Goal: Information Seeking & Learning: Check status

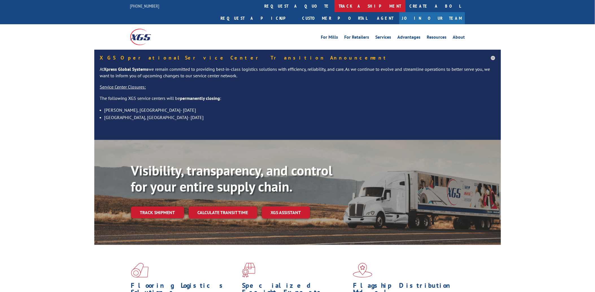
click at [335, 8] on link "track a shipment" at bounding box center [370, 6] width 71 height 12
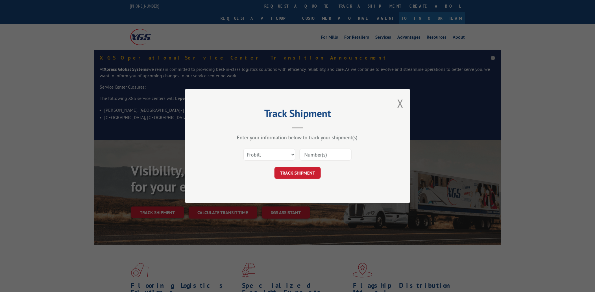
click at [258, 148] on div "Select category... Probill BOL PO" at bounding box center [269, 154] width 51 height 13
click at [257, 156] on select "Select category... Probill BOL PO" at bounding box center [269, 155] width 52 height 12
select select "po"
click at [243, 149] on select "Select category... Probill BOL PO" at bounding box center [269, 155] width 52 height 12
click at [316, 155] on input at bounding box center [326, 155] width 52 height 12
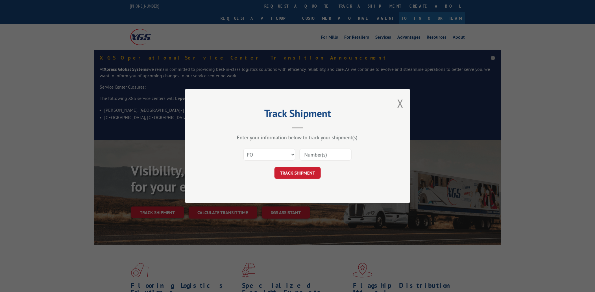
paste input "20542988"
type input "20542988"
click at [317, 172] on button "TRACK SHIPMENT" at bounding box center [298, 173] width 46 height 12
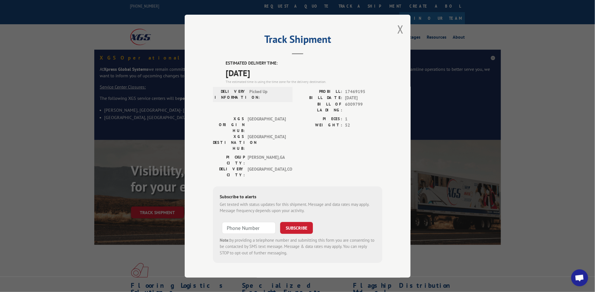
click at [402, 36] on button "Close modal" at bounding box center [400, 29] width 6 height 15
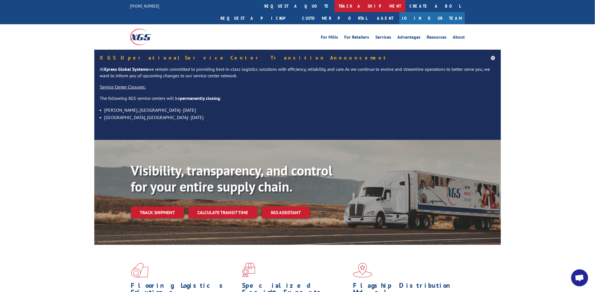
click at [335, 9] on link "track a shipment" at bounding box center [370, 6] width 71 height 12
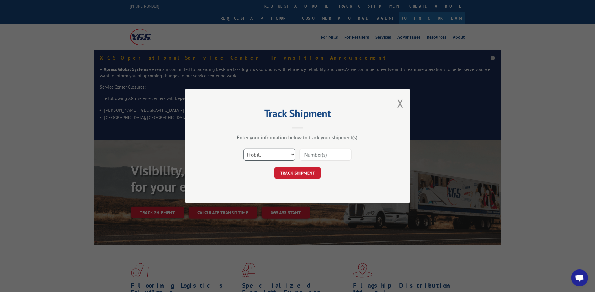
click at [260, 156] on select "Select category... Probill BOL PO" at bounding box center [269, 155] width 52 height 12
select select "po"
click at [243, 149] on select "Select category... Probill BOL PO" at bounding box center [269, 155] width 52 height 12
click at [308, 156] on input at bounding box center [326, 155] width 52 height 12
paste input "12509998"
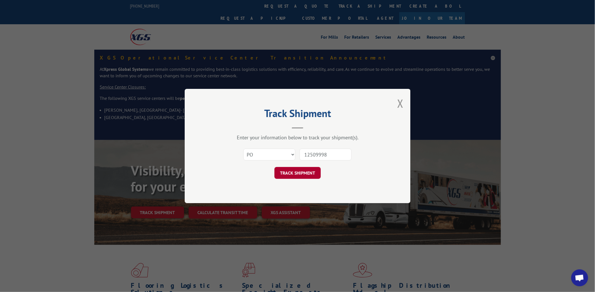
type input "12509998"
click at [295, 173] on button "TRACK SHIPMENT" at bounding box center [298, 173] width 46 height 12
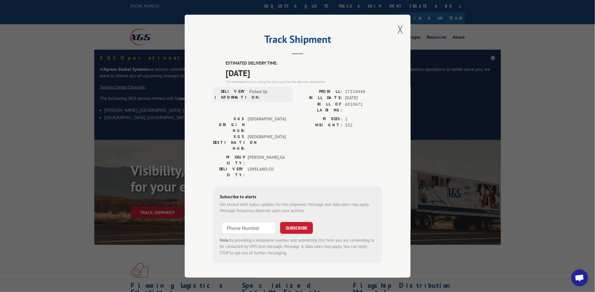
drag, startPoint x: 405, startPoint y: 35, endPoint x: 399, endPoint y: 32, distance: 5.7
click at [404, 35] on div "Track Shipment ESTIMATED DELIVERY TIME: [DATE] The estimated time is using the …" at bounding box center [298, 146] width 226 height 263
click at [400, 33] on button "Close modal" at bounding box center [400, 29] width 6 height 15
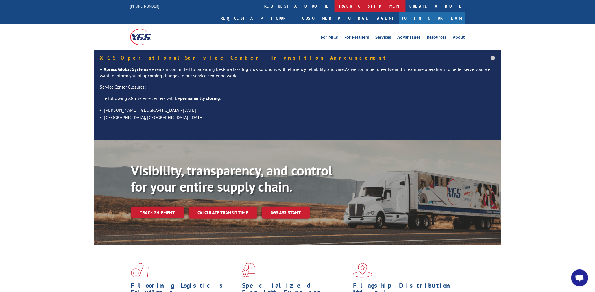
click at [335, 7] on link "track a shipment" at bounding box center [370, 6] width 71 height 12
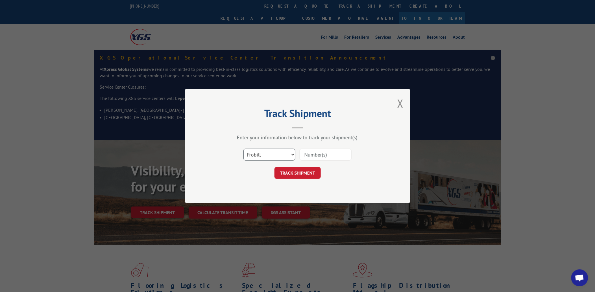
click at [276, 154] on select "Select category... Probill BOL PO" at bounding box center [269, 155] width 52 height 12
select select "po"
click at [243, 149] on select "Select category... Probill BOL PO" at bounding box center [269, 155] width 52 height 12
click at [313, 156] on input at bounding box center [326, 155] width 52 height 12
paste input "12509998"
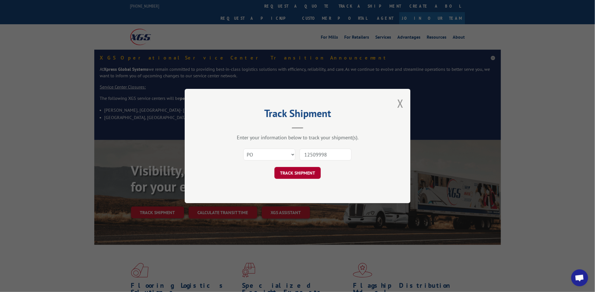
type input "12509998"
click at [301, 177] on button "TRACK SHIPMENT" at bounding box center [298, 173] width 46 height 12
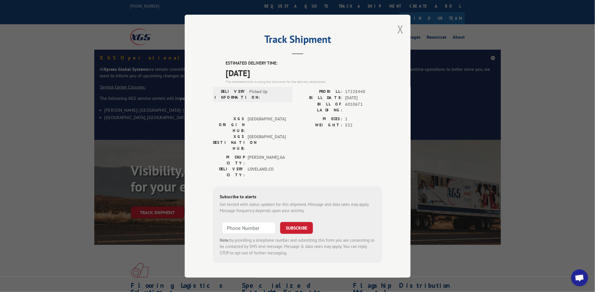
click at [399, 32] on button "Close modal" at bounding box center [400, 29] width 6 height 15
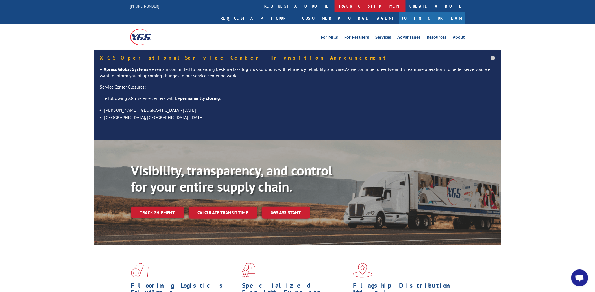
click at [335, 10] on link "track a shipment" at bounding box center [370, 6] width 71 height 12
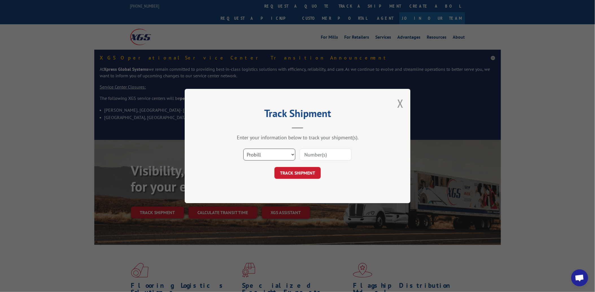
click at [283, 157] on select "Select category... Probill BOL PO" at bounding box center [269, 155] width 52 height 12
select select "po"
click at [243, 149] on select "Select category... Probill BOL PO" at bounding box center [269, 155] width 52 height 12
click at [317, 153] on input at bounding box center [326, 155] width 52 height 12
paste input "20542988"
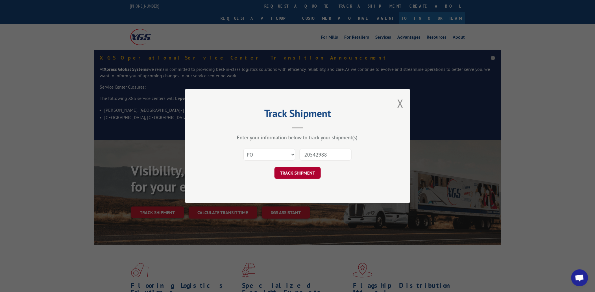
type input "20542988"
click at [299, 173] on button "TRACK SHIPMENT" at bounding box center [298, 173] width 46 height 12
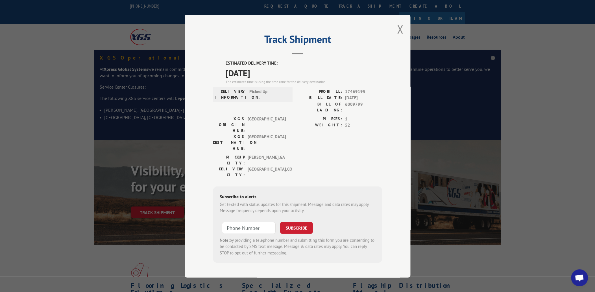
click at [405, 32] on div "Track Shipment ESTIMATED DELIVERY TIME: [DATE] The estimated time is using the …" at bounding box center [298, 146] width 226 height 263
click at [399, 33] on button "Close modal" at bounding box center [400, 29] width 6 height 15
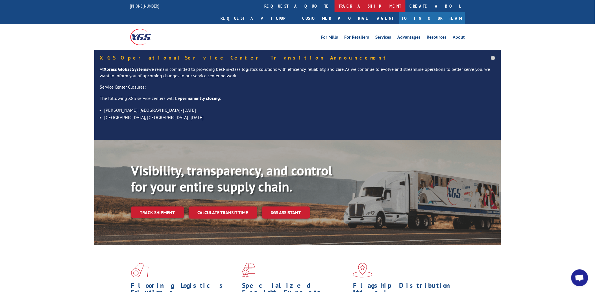
click at [335, 5] on link "track a shipment" at bounding box center [370, 6] width 71 height 12
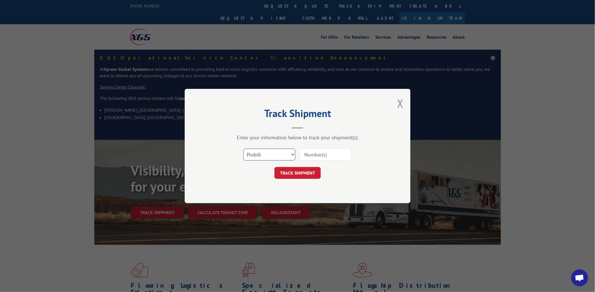
click at [258, 155] on select "Select category... Probill BOL PO" at bounding box center [269, 155] width 52 height 12
select select "po"
click at [243, 149] on select "Select category... Probill BOL PO" at bounding box center [269, 155] width 52 height 12
click at [301, 156] on input at bounding box center [326, 155] width 52 height 12
paste input "44532998"
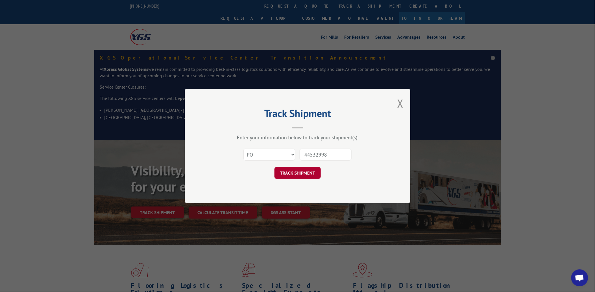
type input "44532998"
click at [306, 174] on button "TRACK SHIPMENT" at bounding box center [298, 173] width 46 height 12
